Goal: Task Accomplishment & Management: Use online tool/utility

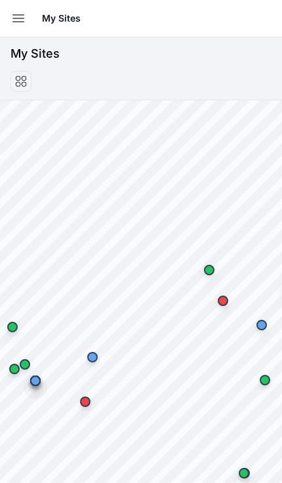
click at [18, 14] on icon "button" at bounding box center [18, 18] width 16 height 16
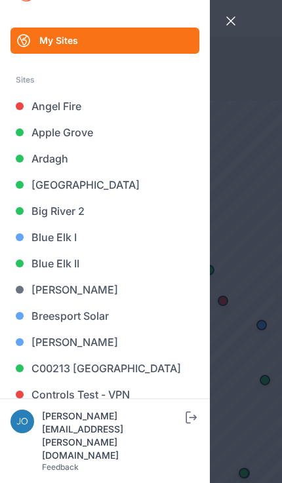
scroll to position [30, 0]
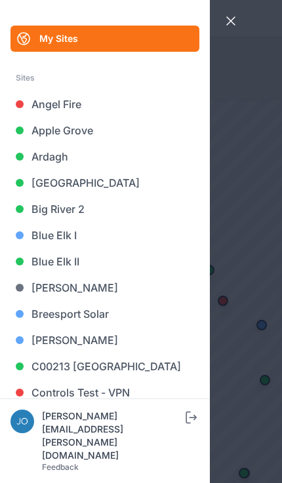
click at [74, 209] on link "Big River 2" at bounding box center [104, 209] width 189 height 26
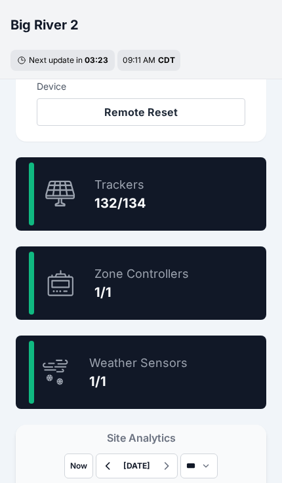
click at [192, 206] on div "98.5 % Trackers 132/134" at bounding box center [141, 193] width 250 height 73
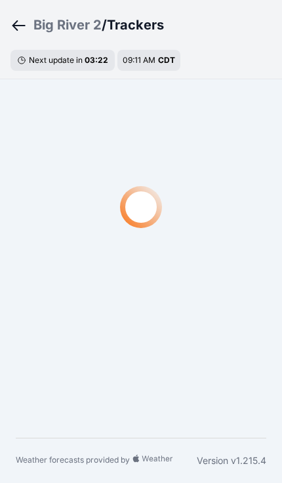
scroll to position [39, 0]
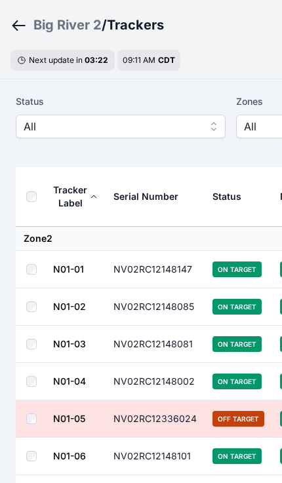
click at [165, 130] on span "All" at bounding box center [112, 127] width 176 height 16
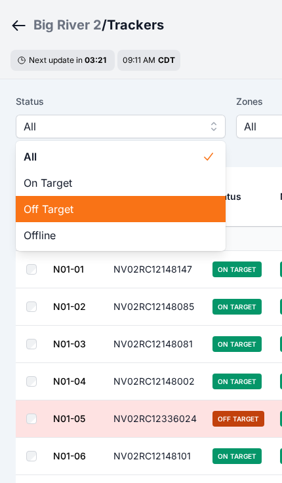
click at [117, 208] on span "Off Target" at bounding box center [113, 209] width 178 height 16
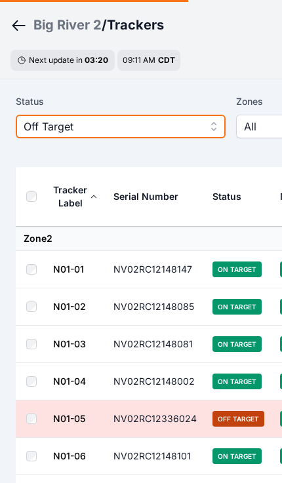
scroll to position [39, 0]
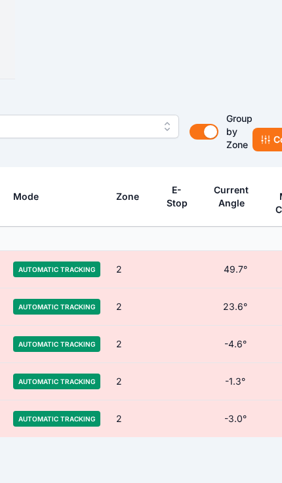
click at [264, 138] on icon at bounding box center [265, 139] width 10 height 10
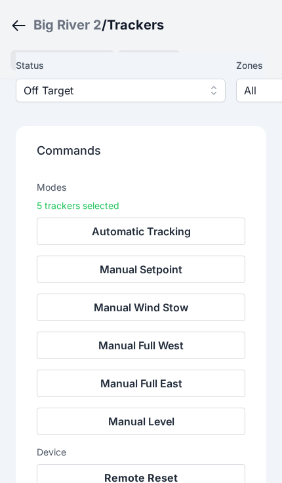
scroll to position [116, 0]
click at [161, 477] on button "Remote Reset" at bounding box center [141, 478] width 209 height 28
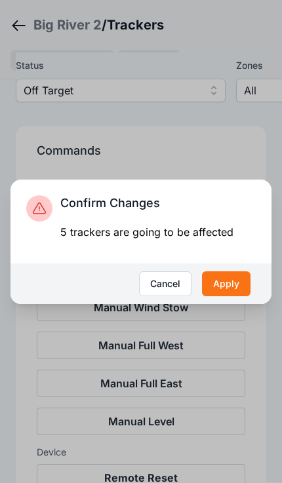
click at [222, 296] on button "Apply" at bounding box center [226, 283] width 49 height 25
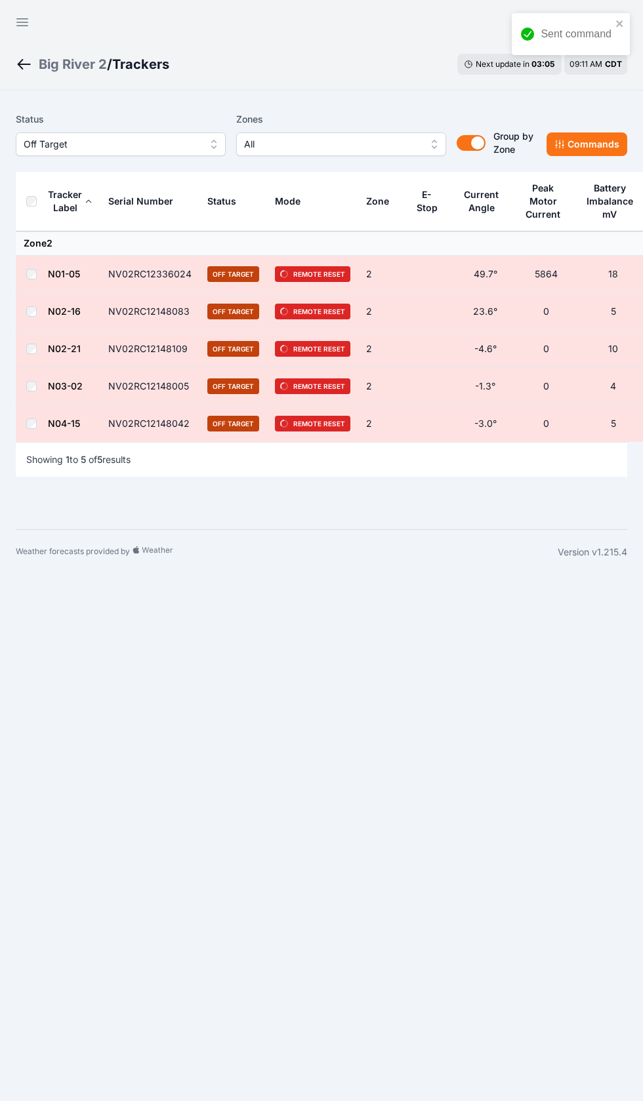
click at [20, 9] on button "Open sidebar" at bounding box center [22, 22] width 31 height 31
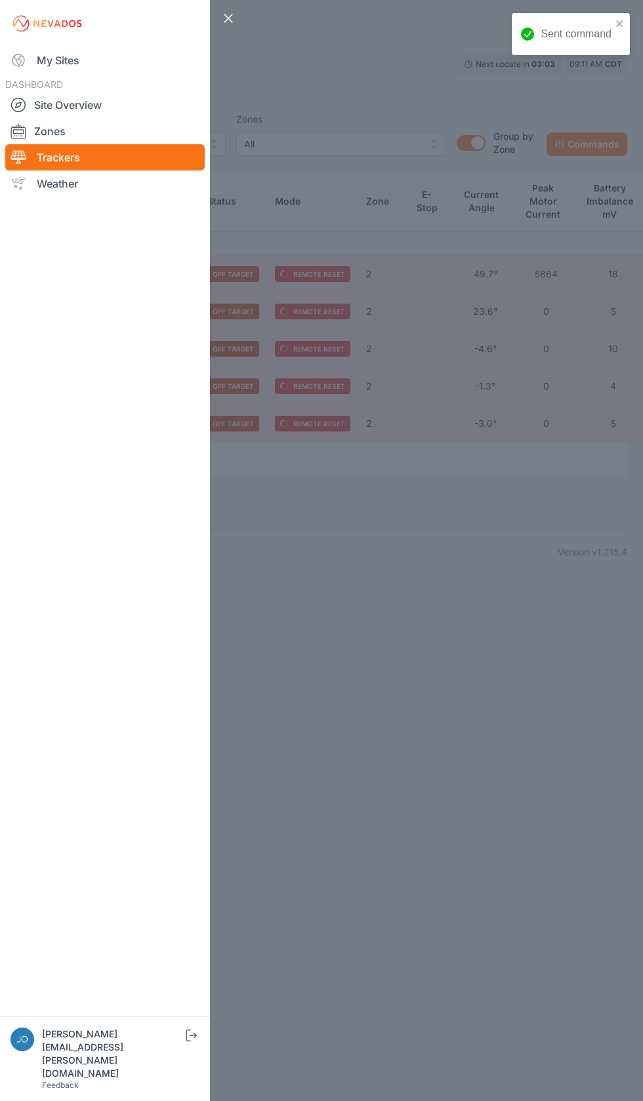
click at [98, 51] on link "My Sites" at bounding box center [104, 60] width 199 height 26
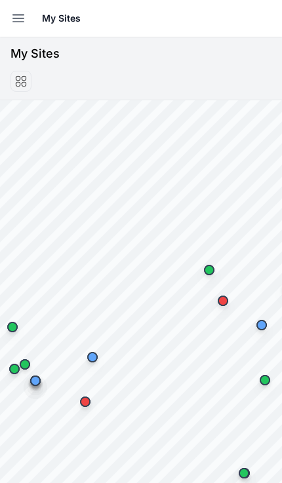
click at [28, 7] on button "Open sidebar" at bounding box center [18, 18] width 29 height 29
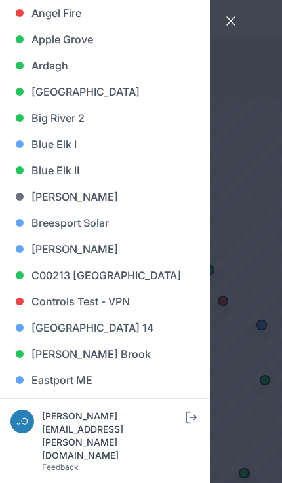
scroll to position [122, 0]
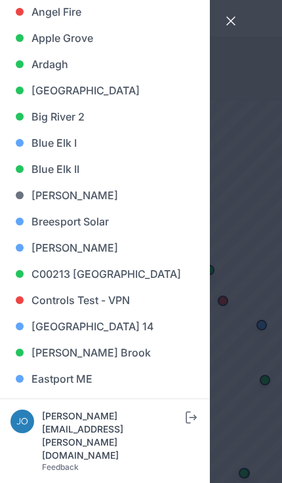
click at [73, 168] on link "Blue Elk II" at bounding box center [104, 169] width 189 height 26
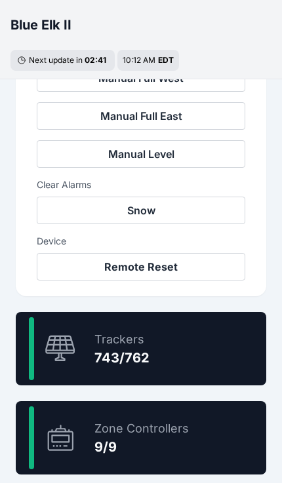
click at [180, 362] on div "97.5 % Trackers 743/762" at bounding box center [141, 348] width 250 height 73
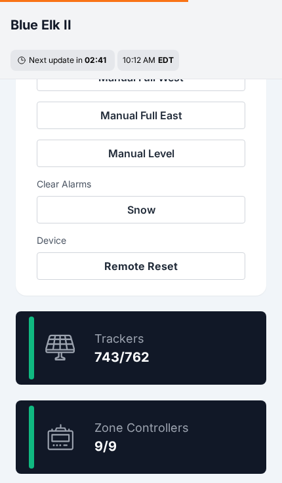
scroll to position [39, 0]
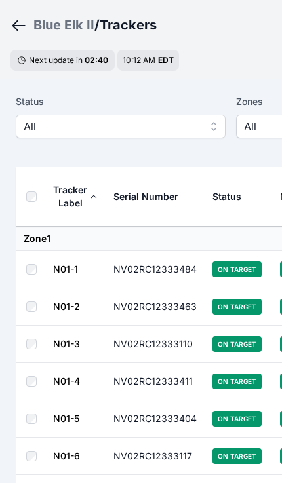
click at [157, 116] on button "All" at bounding box center [121, 127] width 210 height 24
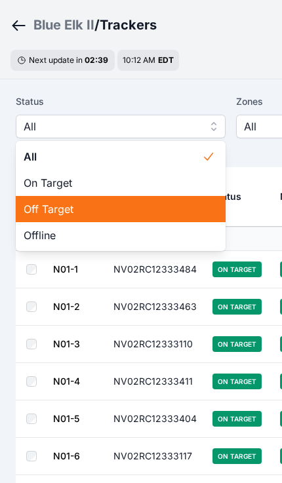
click at [106, 209] on span "Off Target" at bounding box center [113, 209] width 178 height 16
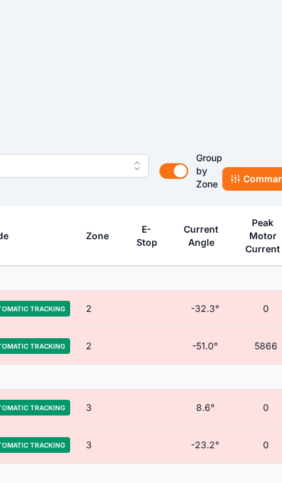
click at [253, 177] on button "Commands" at bounding box center [262, 179] width 81 height 24
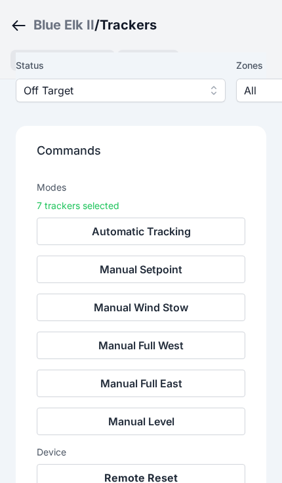
scroll to position [99, 0]
click at [146, 472] on button "Remote Reset" at bounding box center [141, 478] width 209 height 28
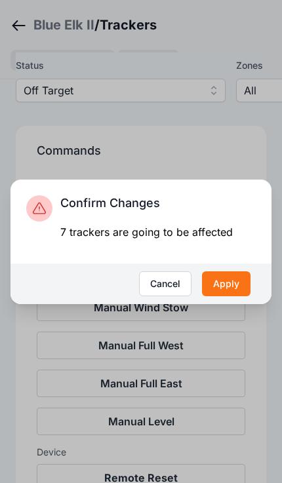
click at [225, 296] on button "Apply" at bounding box center [226, 283] width 49 height 25
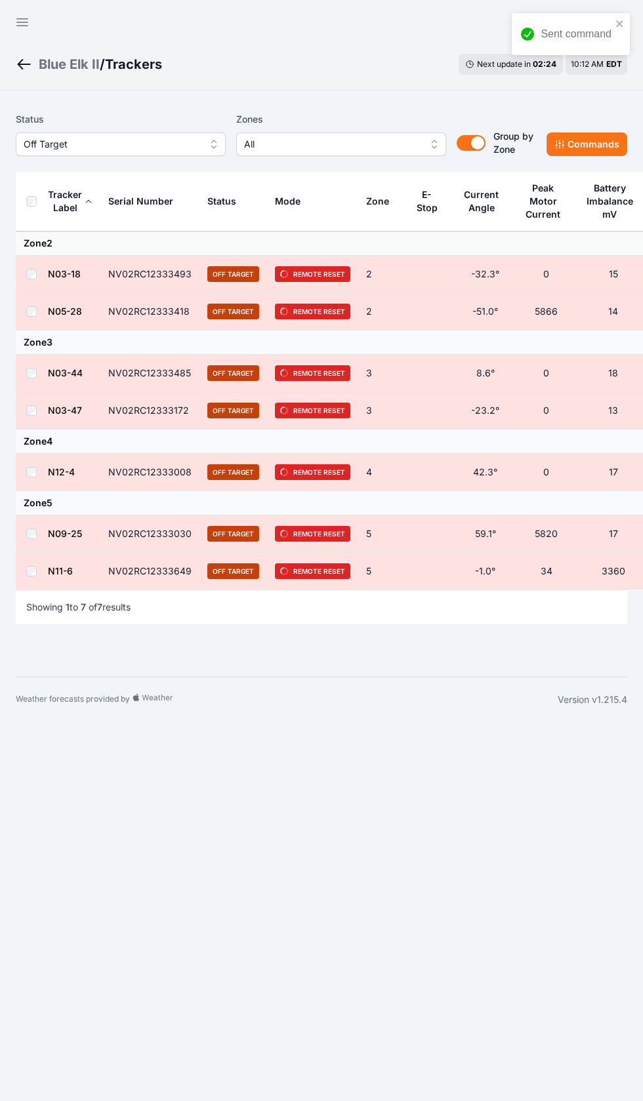
click at [20, 18] on icon "button" at bounding box center [22, 22] width 16 height 16
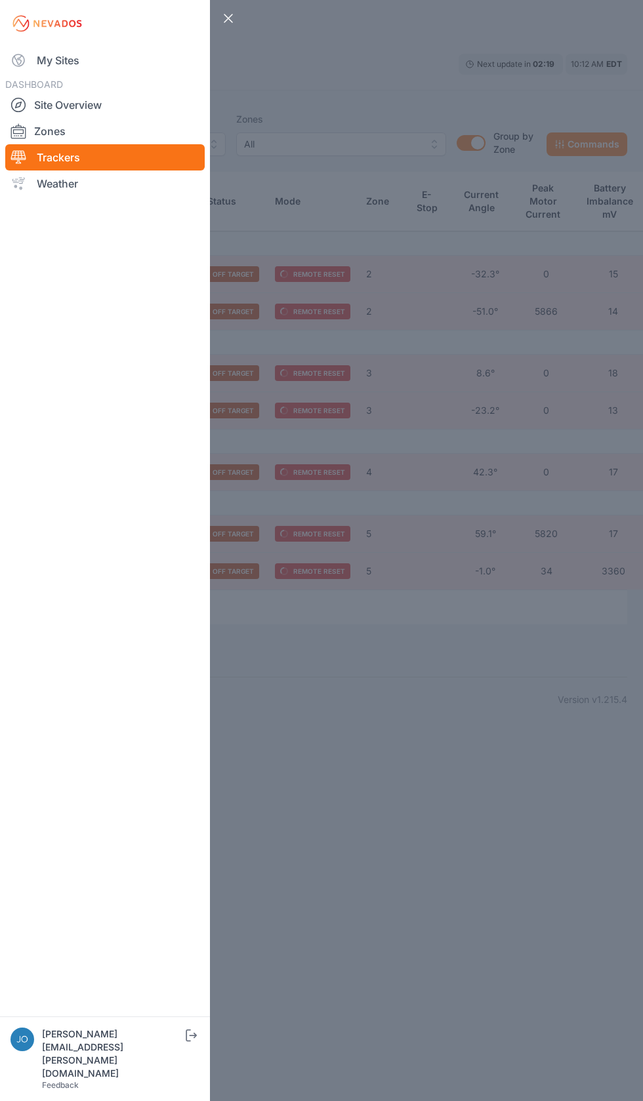
click at [111, 63] on link "My Sites" at bounding box center [104, 60] width 199 height 26
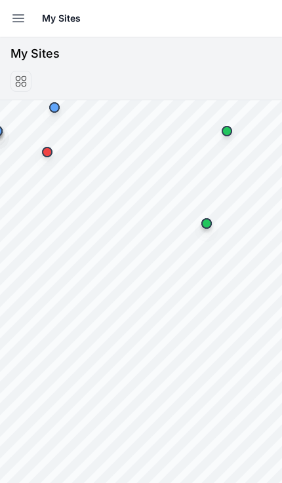
click at [23, 13] on icon "button" at bounding box center [18, 18] width 16 height 16
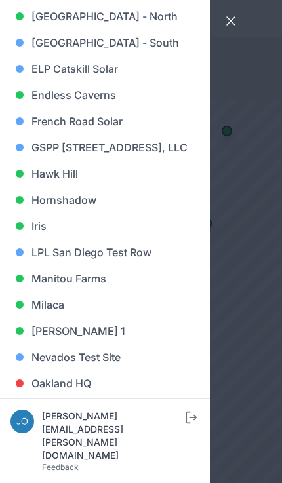
scroll to position [517, 0]
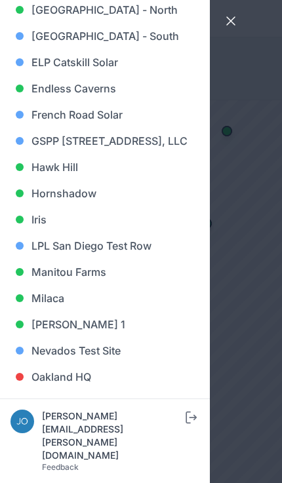
click at [106, 233] on link "Iris" at bounding box center [104, 220] width 189 height 26
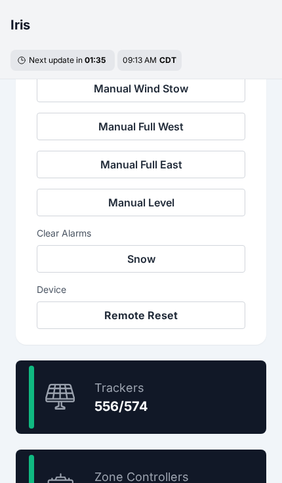
click at [163, 398] on div "96.9 % Trackers 556/574" at bounding box center [141, 397] width 250 height 73
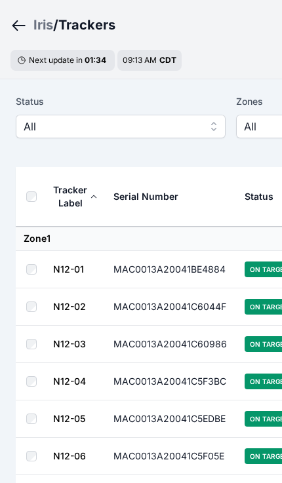
click at [145, 124] on span "All" at bounding box center [112, 127] width 176 height 16
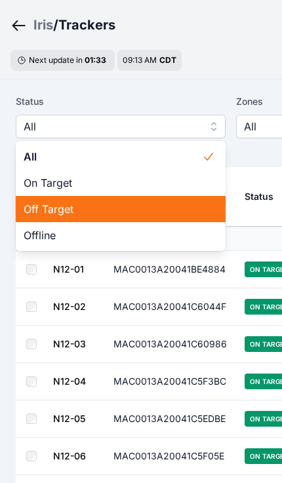
click at [100, 210] on span "Off Target" at bounding box center [113, 209] width 178 height 16
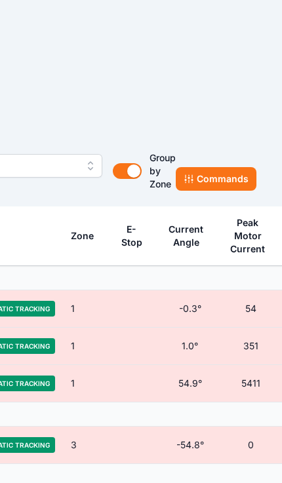
scroll to position [0, 359]
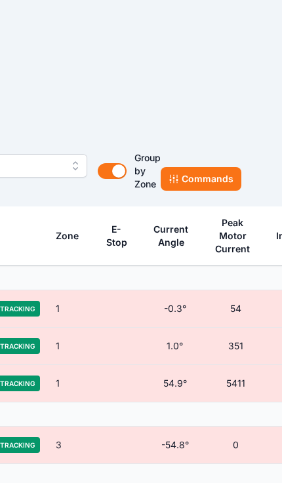
click at [205, 180] on button "Commands" at bounding box center [201, 179] width 81 height 24
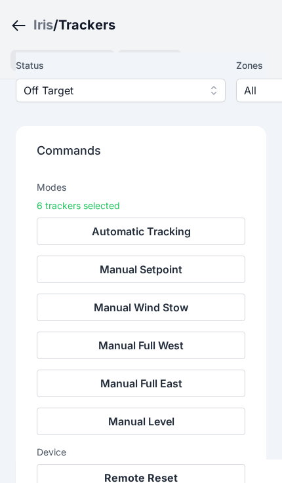
scroll to position [140, 0]
click at [190, 473] on button "Remote Reset" at bounding box center [141, 478] width 209 height 28
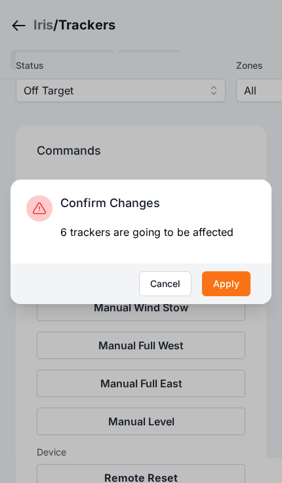
click at [220, 296] on button "Apply" at bounding box center [226, 283] width 49 height 25
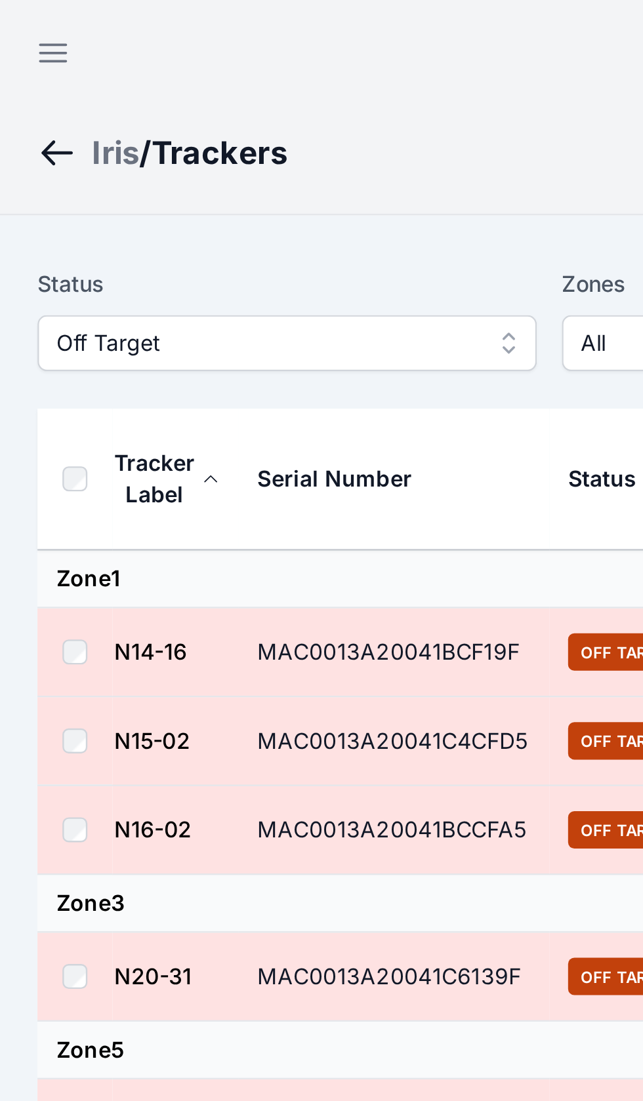
click at [20, 8] on button "Open sidebar" at bounding box center [22, 22] width 31 height 31
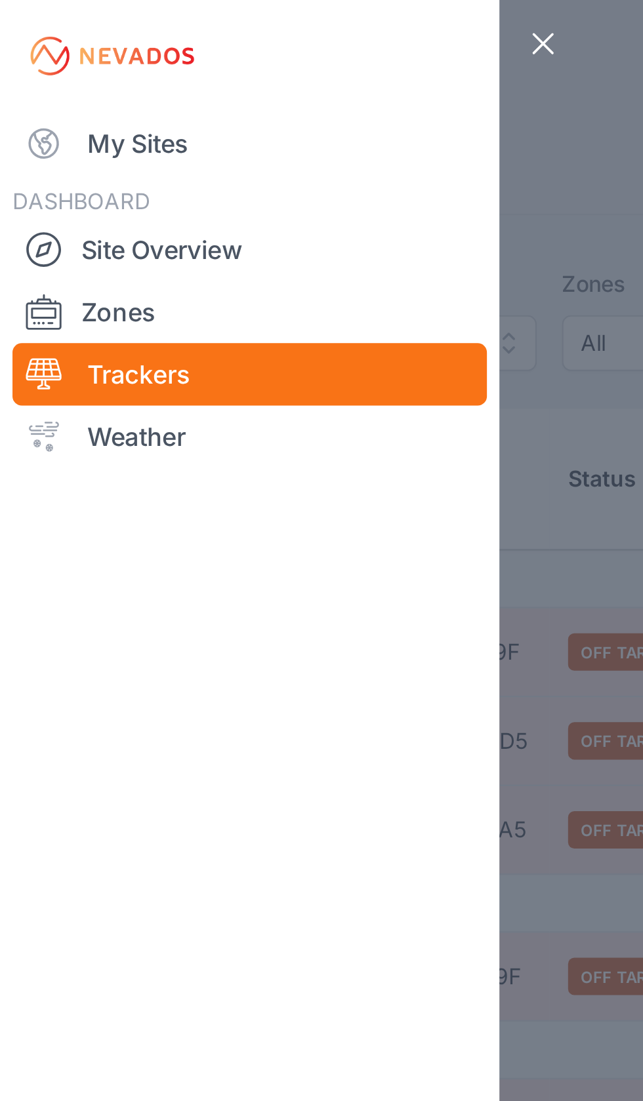
click at [83, 64] on link "My Sites" at bounding box center [104, 60] width 199 height 26
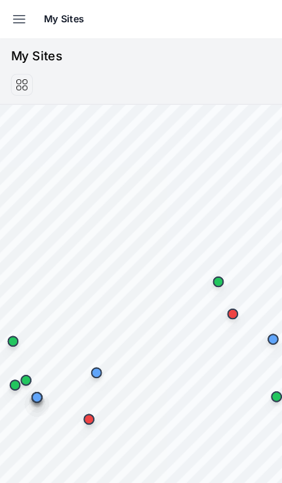
click at [9, 5] on button "Open sidebar" at bounding box center [18, 18] width 29 height 29
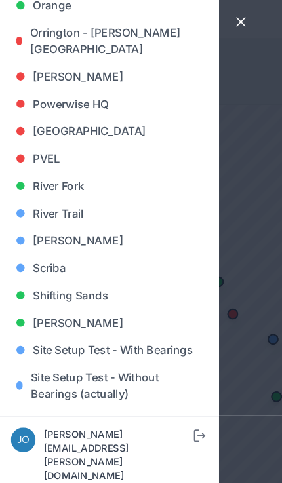
scroll to position [965, 0]
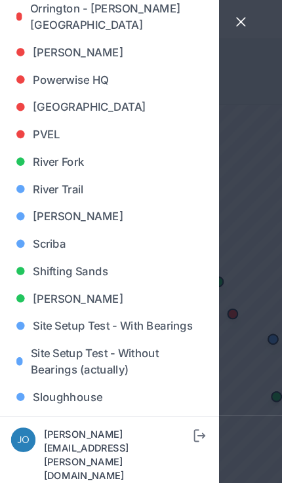
click at [65, 150] on link "River Fork" at bounding box center [104, 155] width 189 height 26
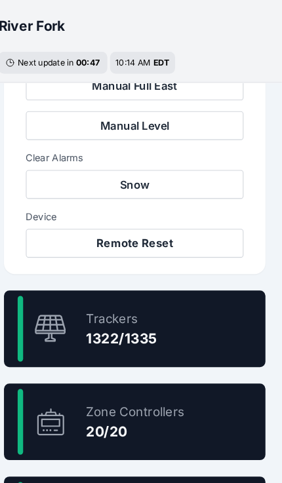
click at [183, 310] on div "99.0 % Trackers 1322/1335" at bounding box center [141, 315] width 250 height 73
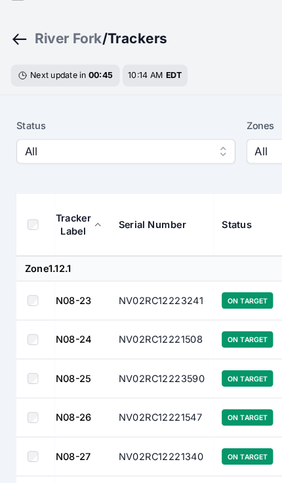
click at [171, 134] on button "All" at bounding box center [121, 146] width 210 height 24
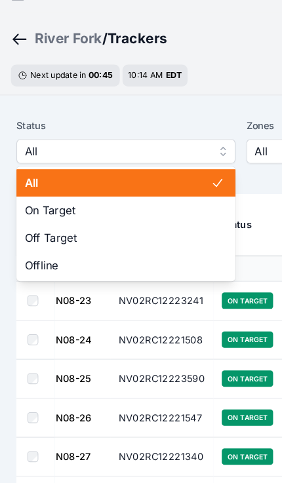
click at [144, 144] on span "All" at bounding box center [112, 146] width 176 height 16
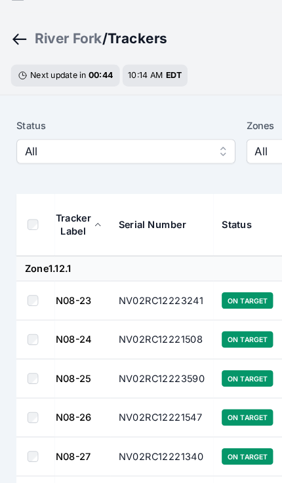
click at [142, 154] on button "All" at bounding box center [121, 146] width 210 height 24
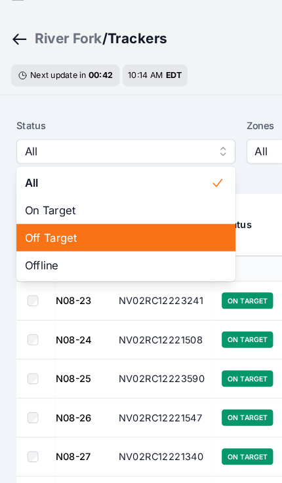
click at [90, 226] on span "Off Target" at bounding box center [113, 228] width 178 height 16
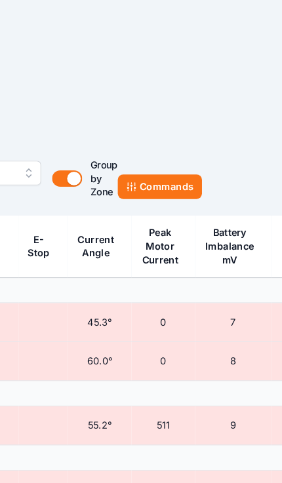
scroll to position [0, 409]
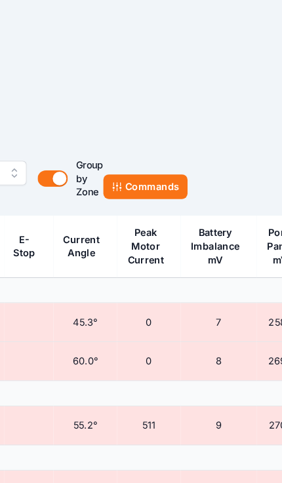
click at [155, 172] on button "Commands" at bounding box center [151, 179] width 81 height 24
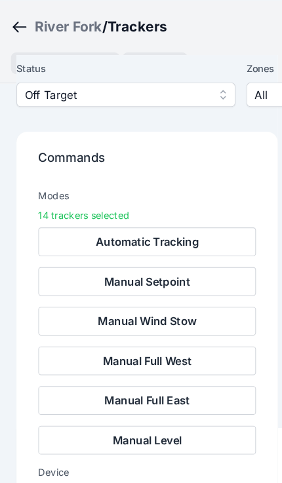
scroll to position [189, 0]
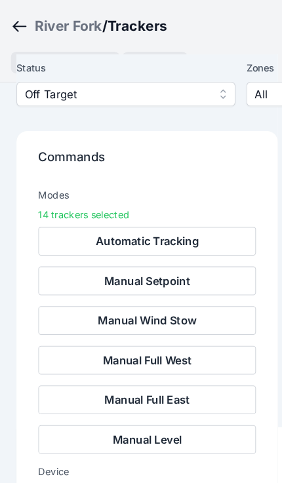
click at [150, 479] on button "Remote Reset" at bounding box center [141, 478] width 209 height 28
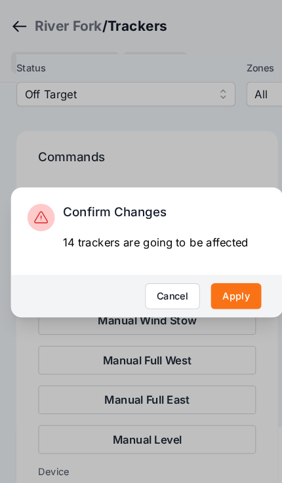
click at [224, 296] on button "Apply" at bounding box center [226, 283] width 49 height 25
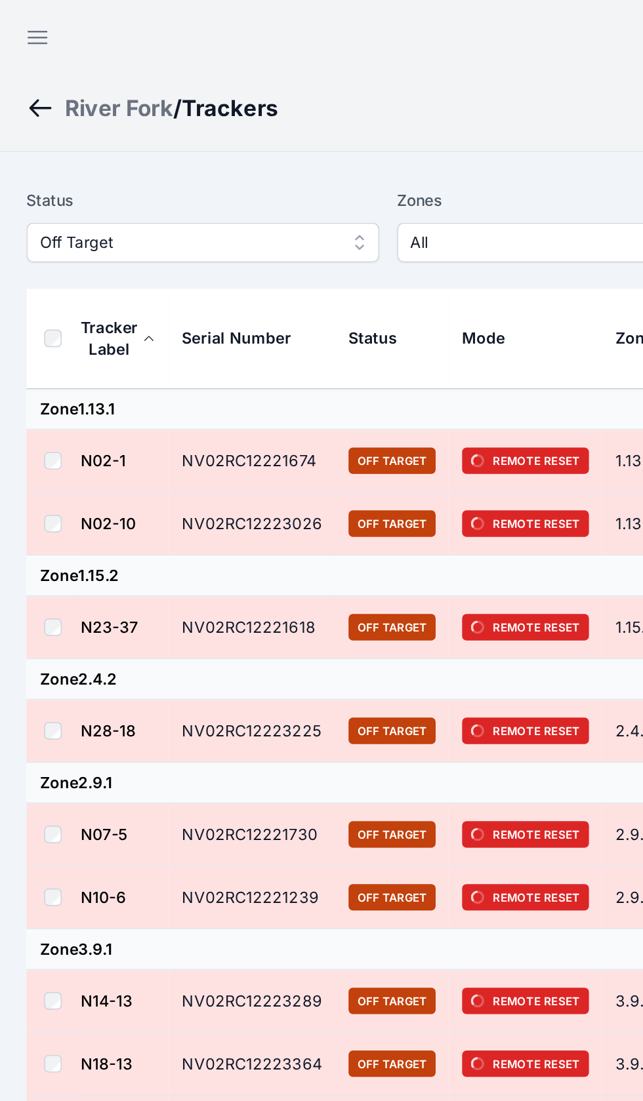
click at [23, 19] on icon "button" at bounding box center [22, 22] width 11 height 7
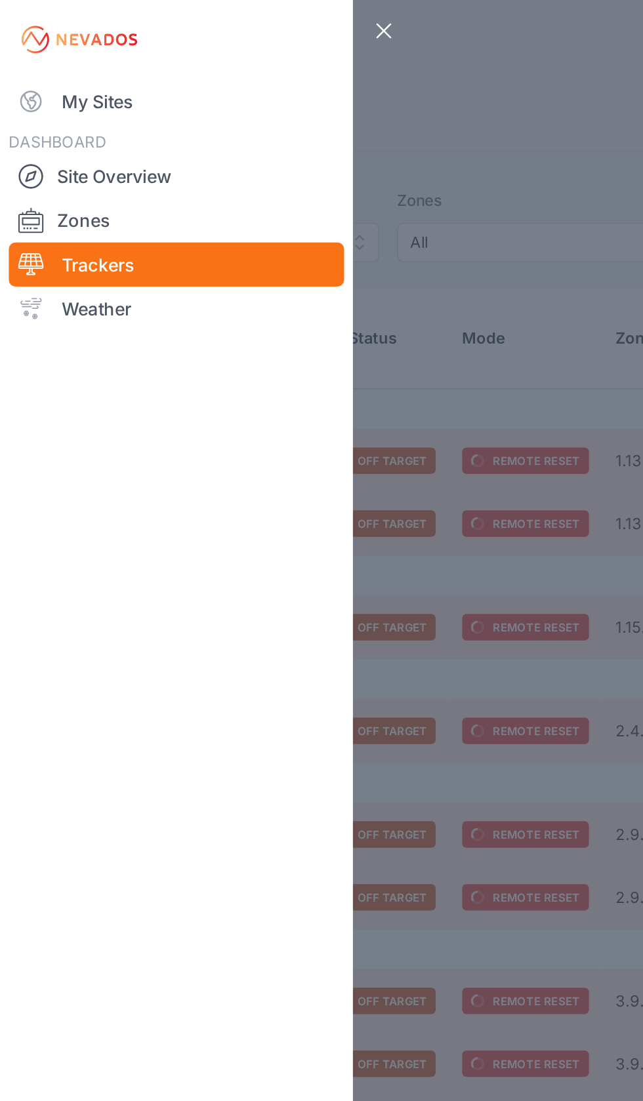
click at [44, 61] on link "My Sites" at bounding box center [104, 60] width 199 height 26
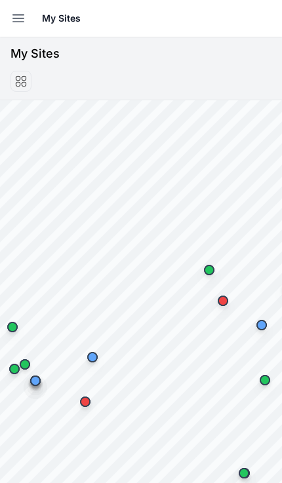
click at [23, 8] on button "Open sidebar" at bounding box center [18, 18] width 29 height 29
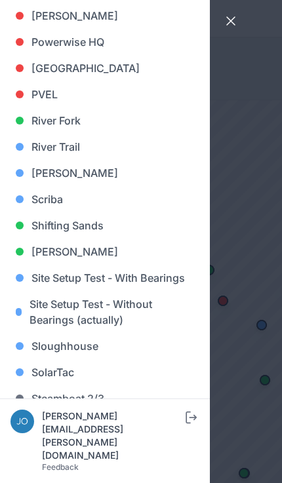
scroll to position [1009, 0]
